Goal: Obtain resource: Download file/media

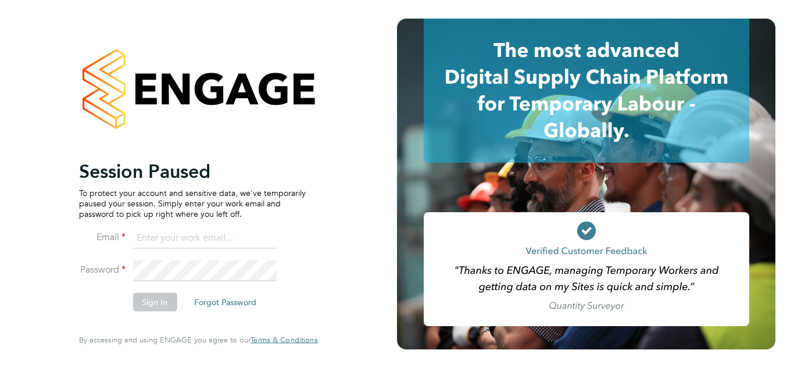
click at [186, 243] on input at bounding box center [205, 238] width 144 height 21
type input "Cabby.olugbenga@gmail.com"
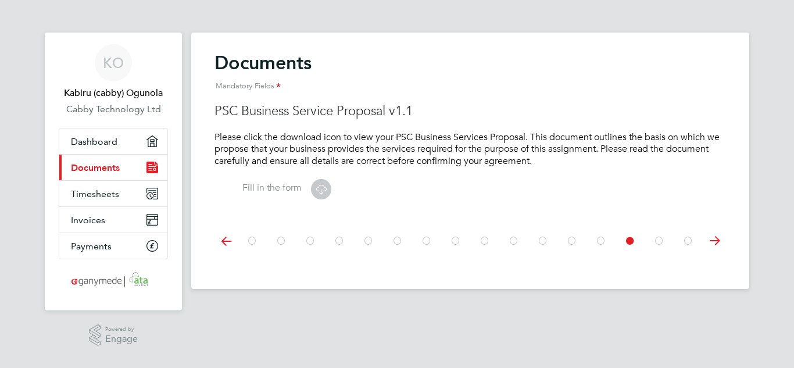
click at [320, 188] on icon at bounding box center [321, 189] width 15 height 15
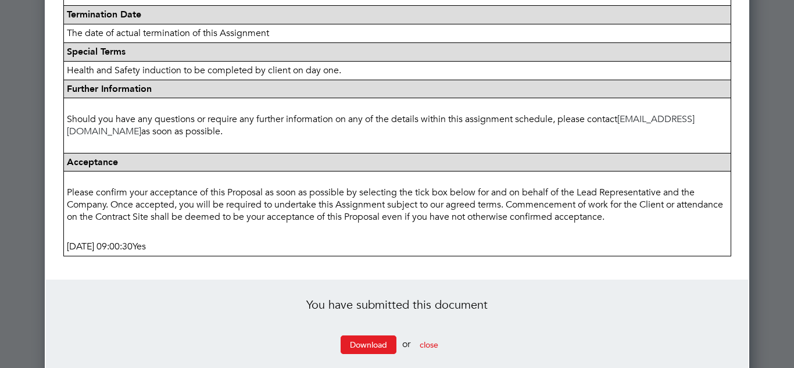
scroll to position [649, 0]
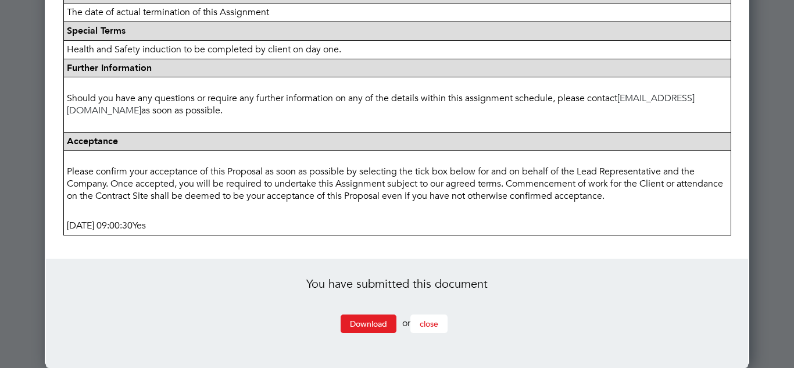
click at [438, 330] on button "close" at bounding box center [429, 324] width 37 height 19
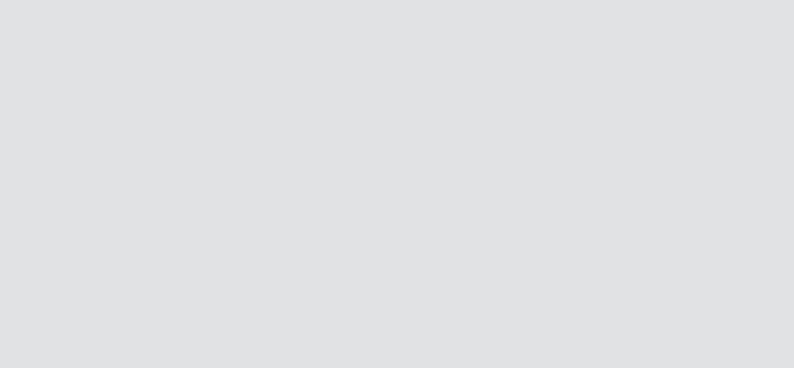
scroll to position [0, 0]
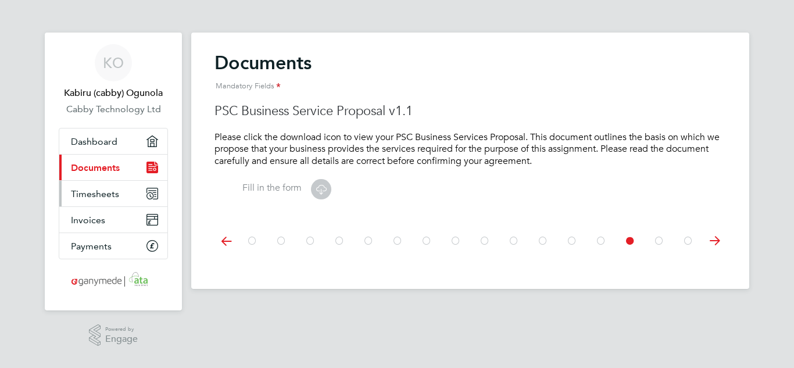
click at [93, 200] on link "Timesheets" at bounding box center [113, 194] width 108 height 26
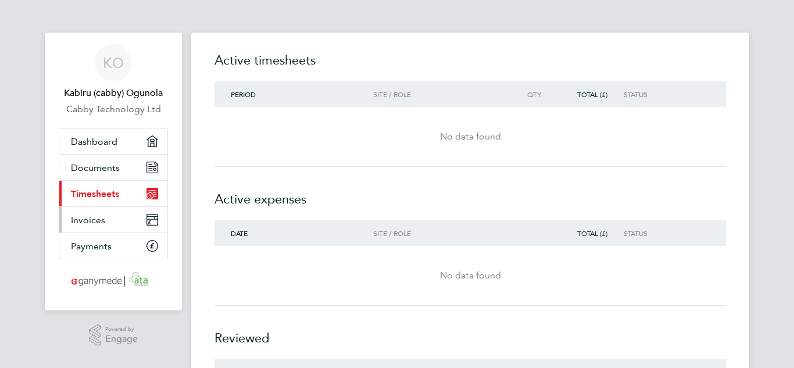
click at [114, 226] on link "Invoices" at bounding box center [113, 220] width 108 height 26
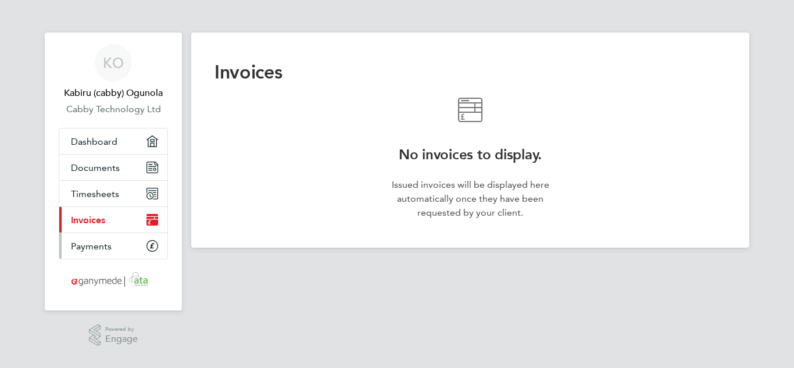
click at [107, 245] on span "Payments" at bounding box center [91, 246] width 41 height 11
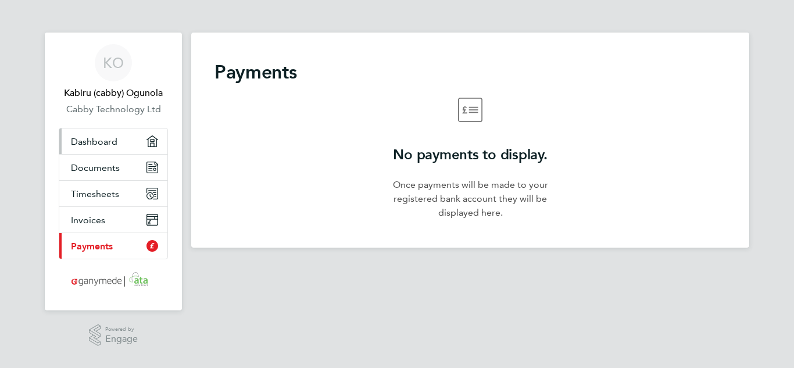
click at [102, 147] on link "Dashboard" at bounding box center [113, 142] width 108 height 26
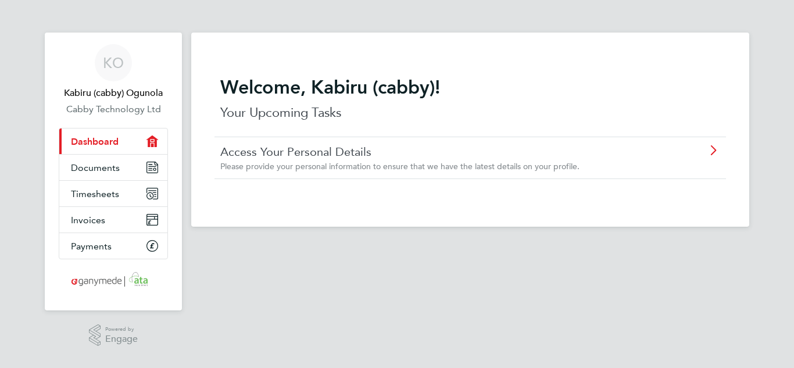
click at [711, 152] on icon at bounding box center [713, 150] width 15 height 9
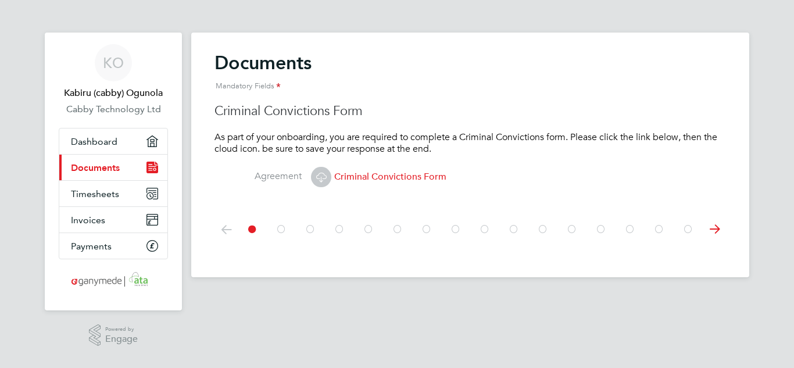
click at [715, 233] on icon at bounding box center [714, 229] width 23 height 26
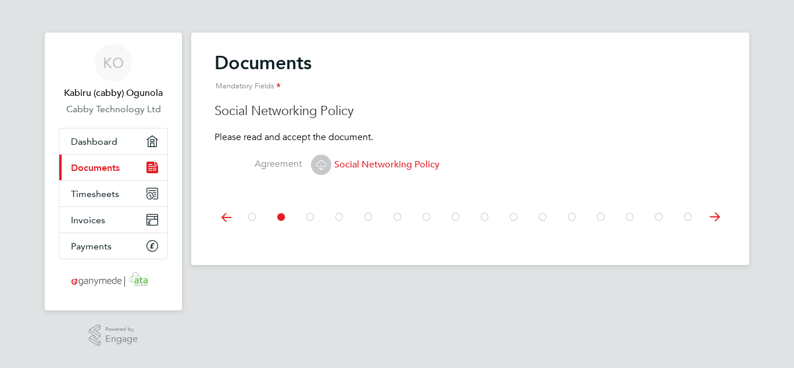
click at [715, 233] on div at bounding box center [471, 216] width 512 height 52
click at [713, 226] on icon at bounding box center [714, 217] width 23 height 26
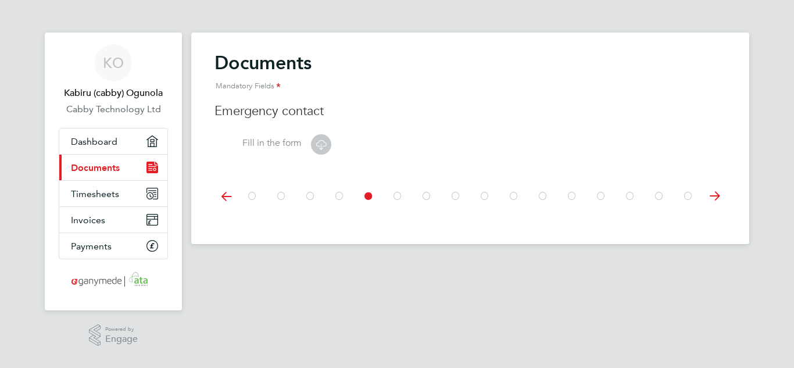
click at [713, 226] on div "Documents Mandatory Fields Criminal Convictions Form As part of your onboarding…" at bounding box center [470, 139] width 558 height 212
click at [718, 197] on icon at bounding box center [714, 196] width 23 height 26
click at [320, 147] on icon at bounding box center [321, 144] width 15 height 15
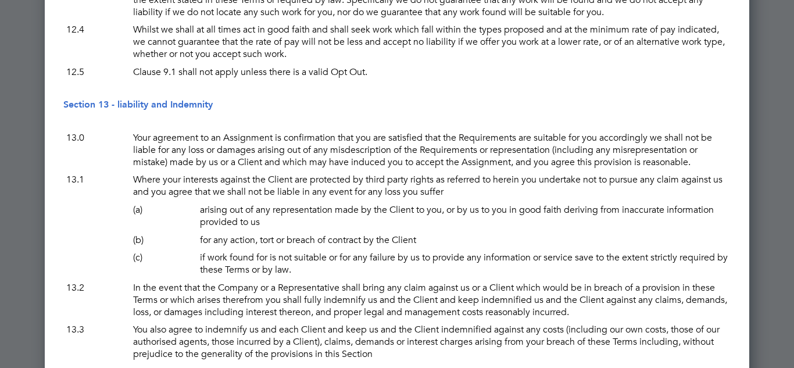
scroll to position [7466, 0]
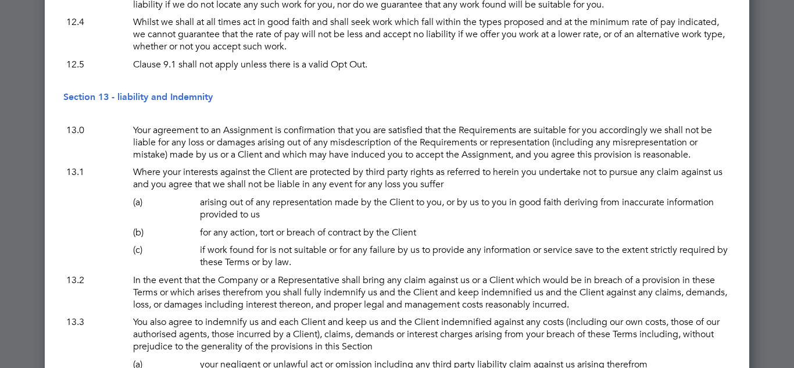
click at [781, 105] on div at bounding box center [397, 184] width 794 height 368
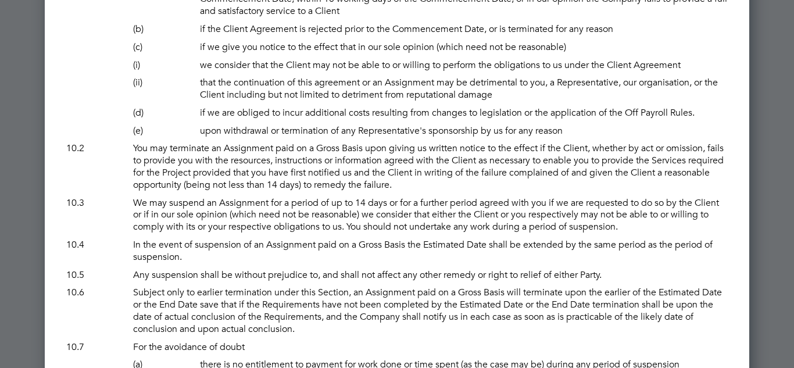
scroll to position [6047, 0]
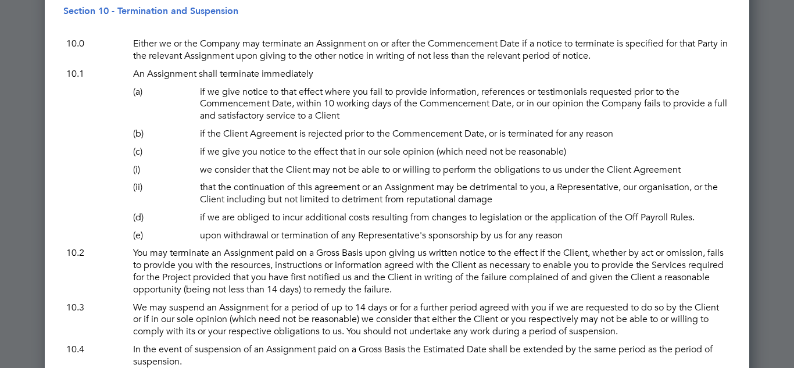
click at [794, 198] on div at bounding box center [397, 184] width 794 height 368
drag, startPoint x: 794, startPoint y: 198, endPoint x: 793, endPoint y: 263, distance: 64.5
click at [793, 263] on div at bounding box center [397, 184] width 794 height 368
drag, startPoint x: 792, startPoint y: 204, endPoint x: 793, endPoint y: 298, distance: 94.2
click at [793, 298] on div at bounding box center [397, 184] width 794 height 368
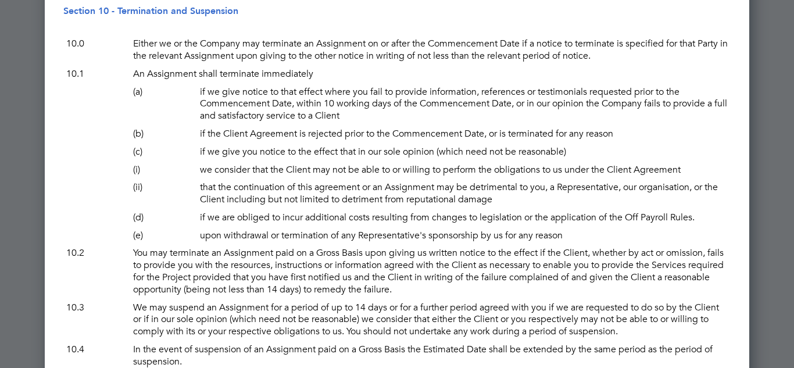
drag, startPoint x: 793, startPoint y: 298, endPoint x: 785, endPoint y: 361, distance: 63.9
click at [785, 361] on div at bounding box center [397, 184] width 794 height 368
click at [791, 358] on div at bounding box center [397, 184] width 794 height 368
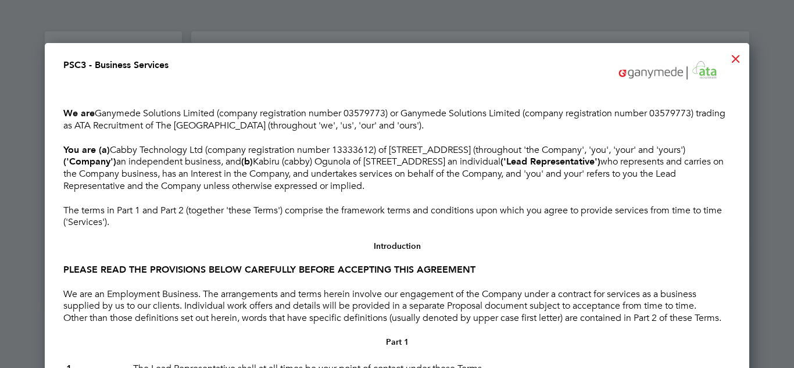
scroll to position [0, 0]
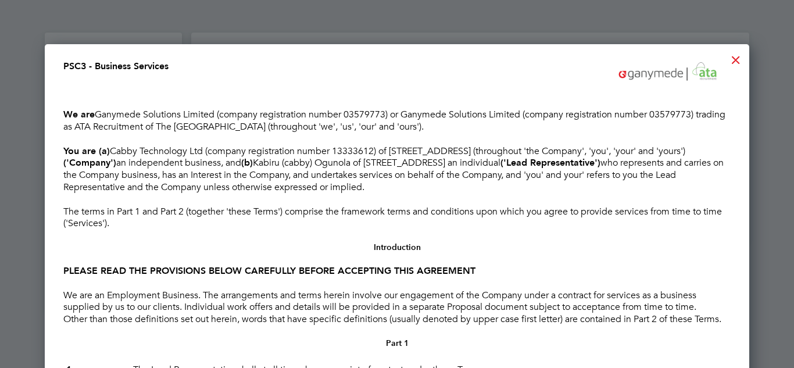
click at [733, 55] on div at bounding box center [736, 57] width 21 height 21
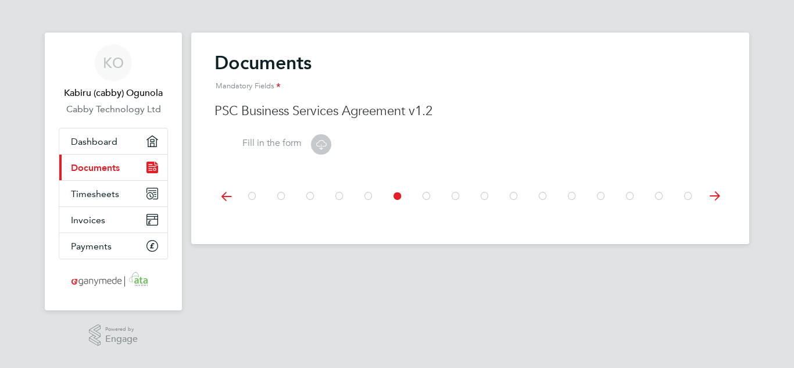
click at [708, 194] on icon at bounding box center [714, 196] width 23 height 26
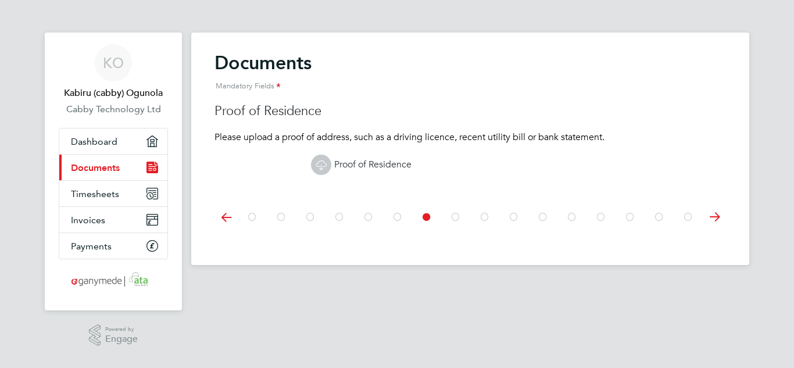
click at [708, 194] on div at bounding box center [471, 216] width 512 height 52
click at [713, 210] on icon at bounding box center [714, 217] width 23 height 26
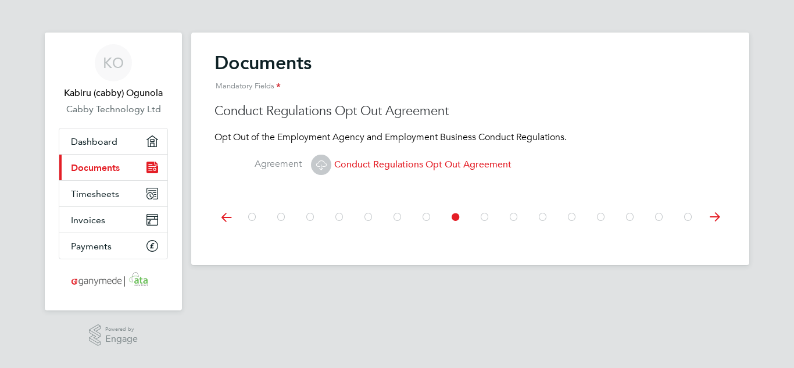
click at [713, 216] on icon at bounding box center [714, 217] width 23 height 26
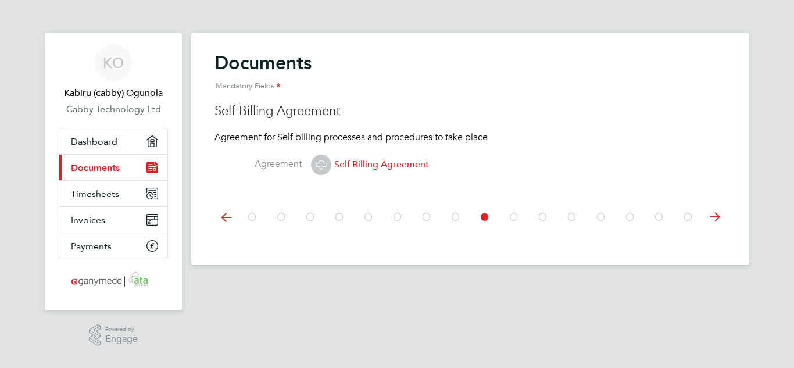
click at [318, 158] on icon at bounding box center [321, 165] width 15 height 15
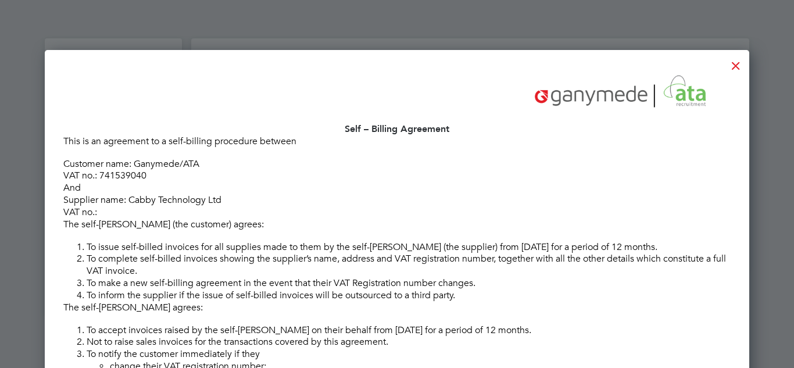
click at [734, 68] on div at bounding box center [736, 62] width 21 height 21
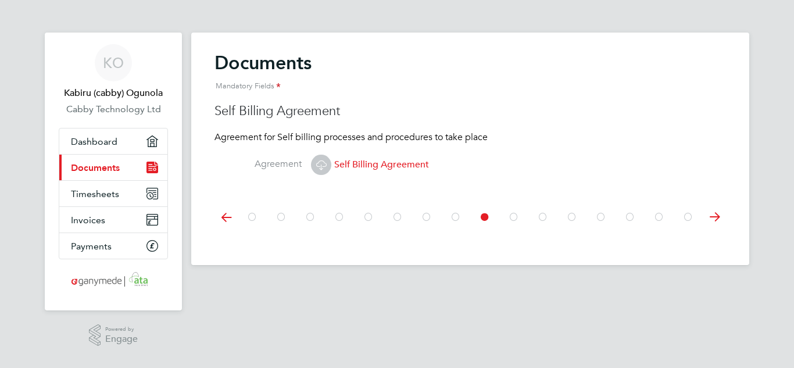
click at [720, 219] on icon at bounding box center [714, 217] width 23 height 26
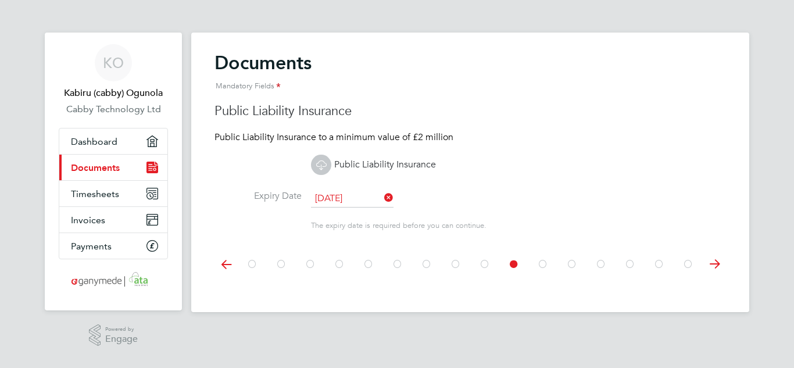
click at [720, 219] on li "The expiry date is required before you can continue." at bounding box center [471, 228] width 512 height 18
click at [717, 255] on icon at bounding box center [714, 264] width 23 height 26
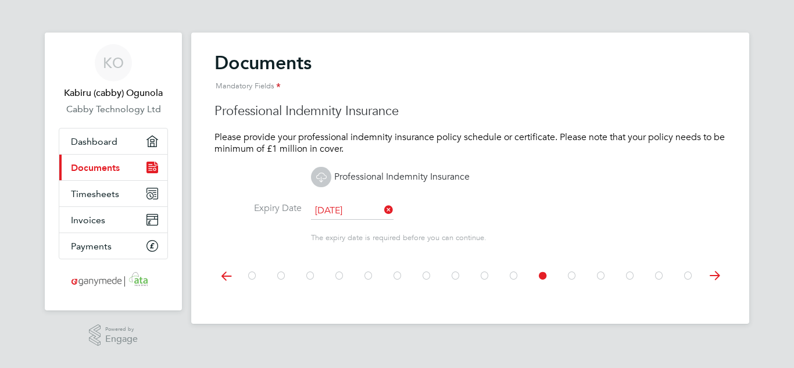
click at [715, 270] on icon at bounding box center [714, 276] width 23 height 26
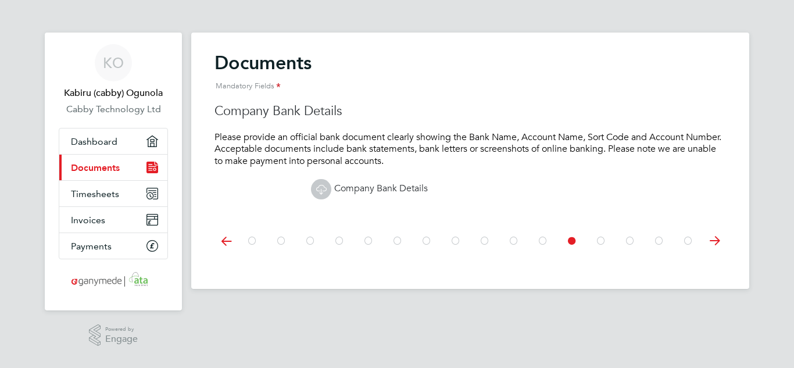
click at [716, 245] on icon at bounding box center [714, 241] width 23 height 26
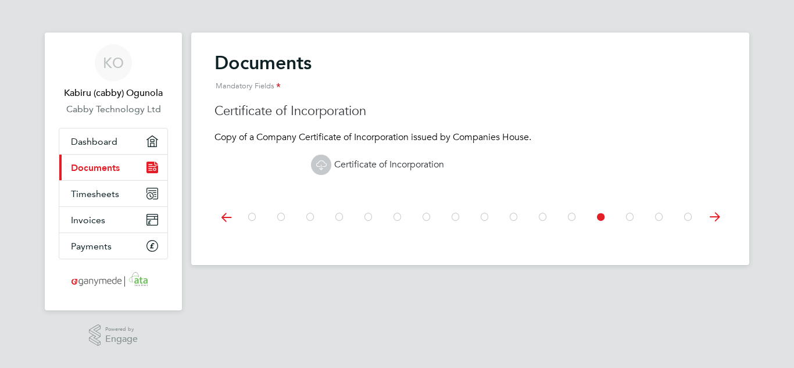
click at [714, 221] on icon at bounding box center [714, 217] width 23 height 26
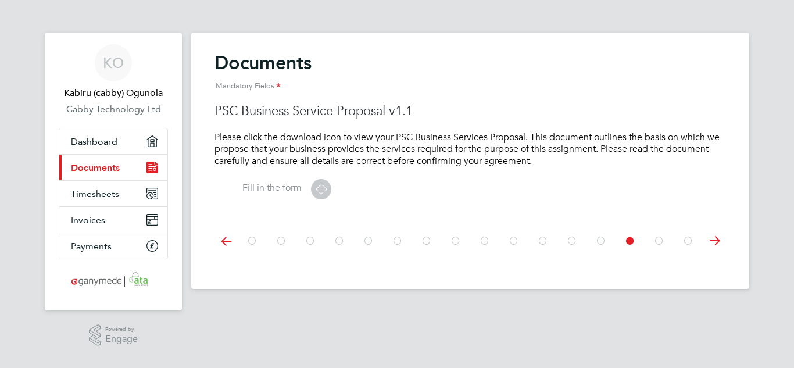
click at [327, 187] on icon at bounding box center [321, 189] width 15 height 15
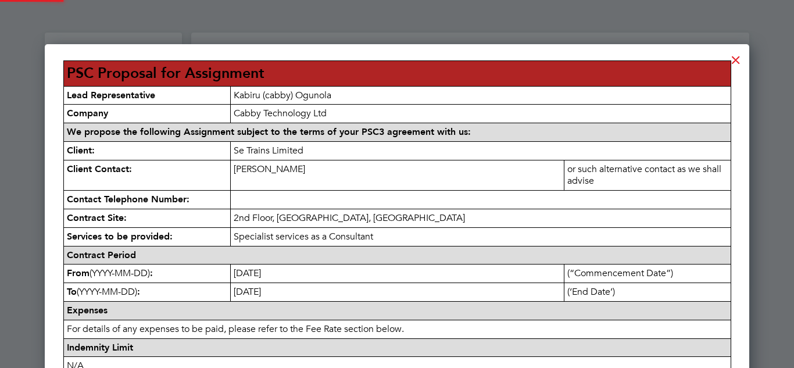
scroll to position [972, 705]
click at [734, 58] on div at bounding box center [736, 57] width 21 height 21
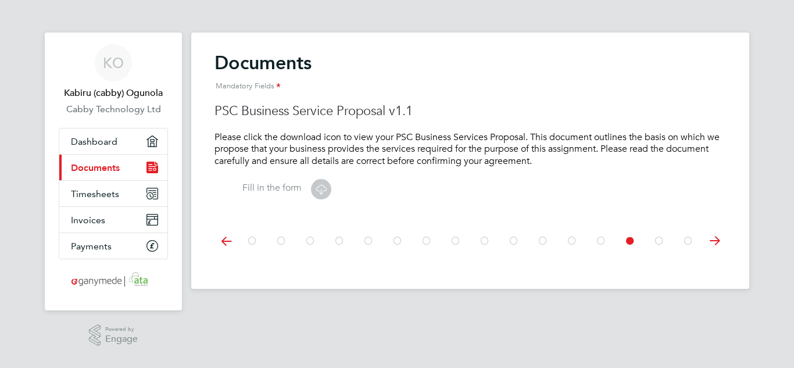
click at [709, 242] on icon at bounding box center [714, 241] width 23 height 26
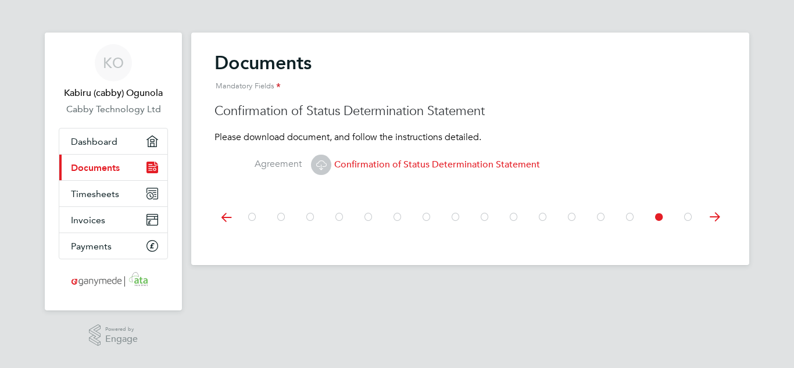
click at [716, 222] on icon at bounding box center [714, 217] width 23 height 26
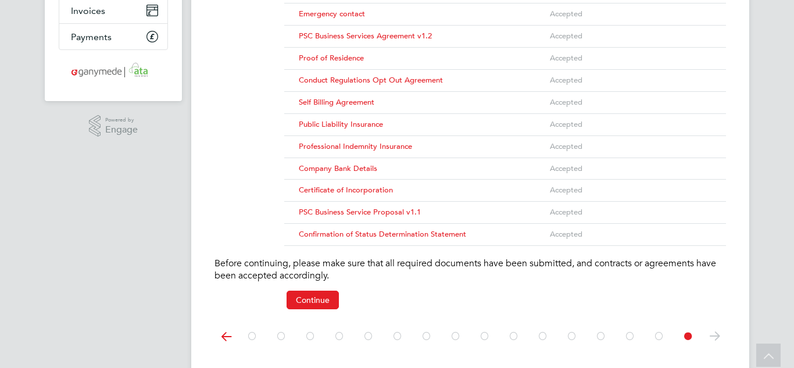
scroll to position [233, 0]
